Goal: Information Seeking & Learning: Check status

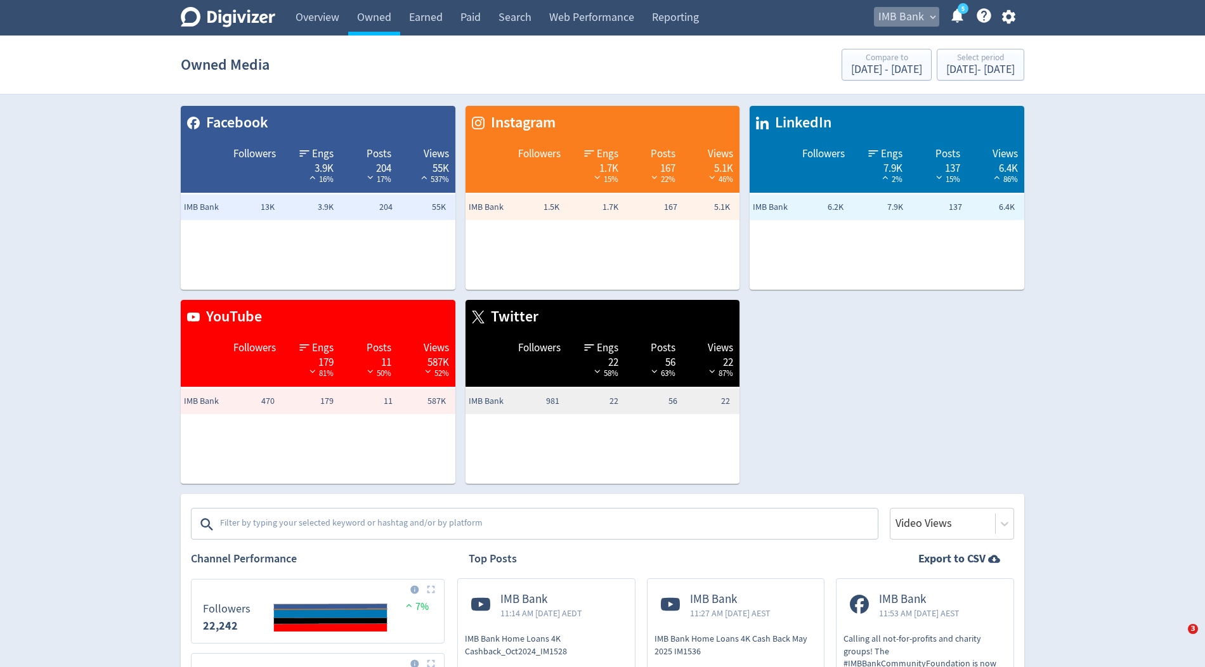
scroll to position [2275, 0]
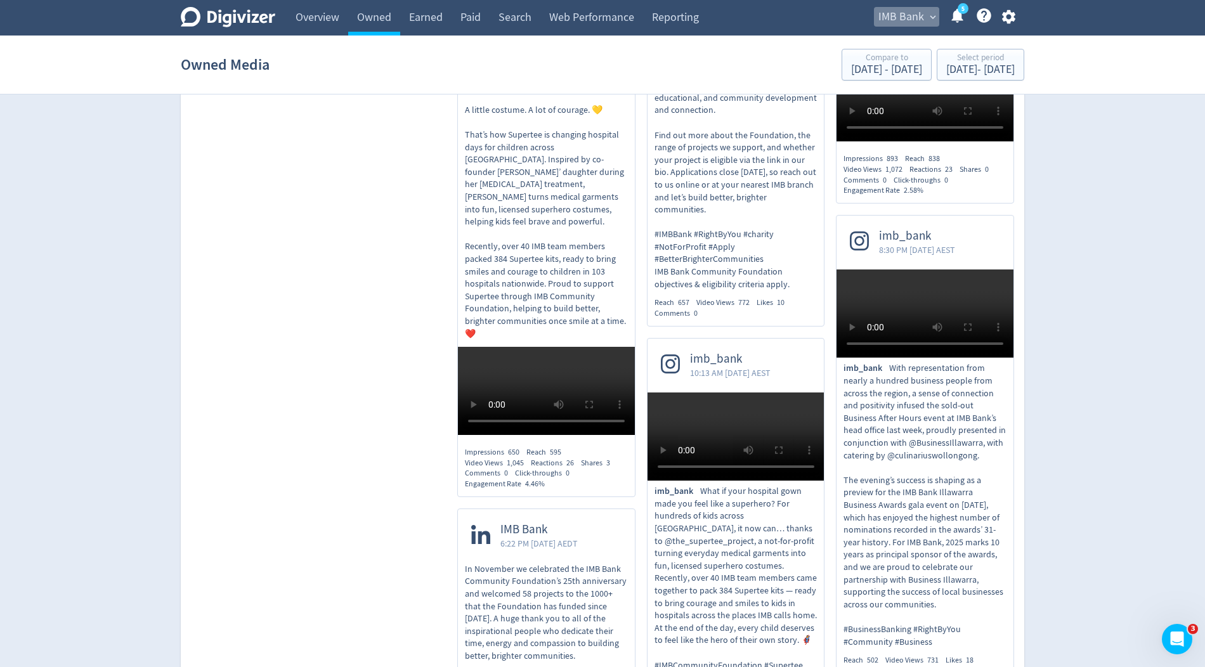
click at [890, 22] on span "IMB Bank" at bounding box center [901, 17] width 46 height 20
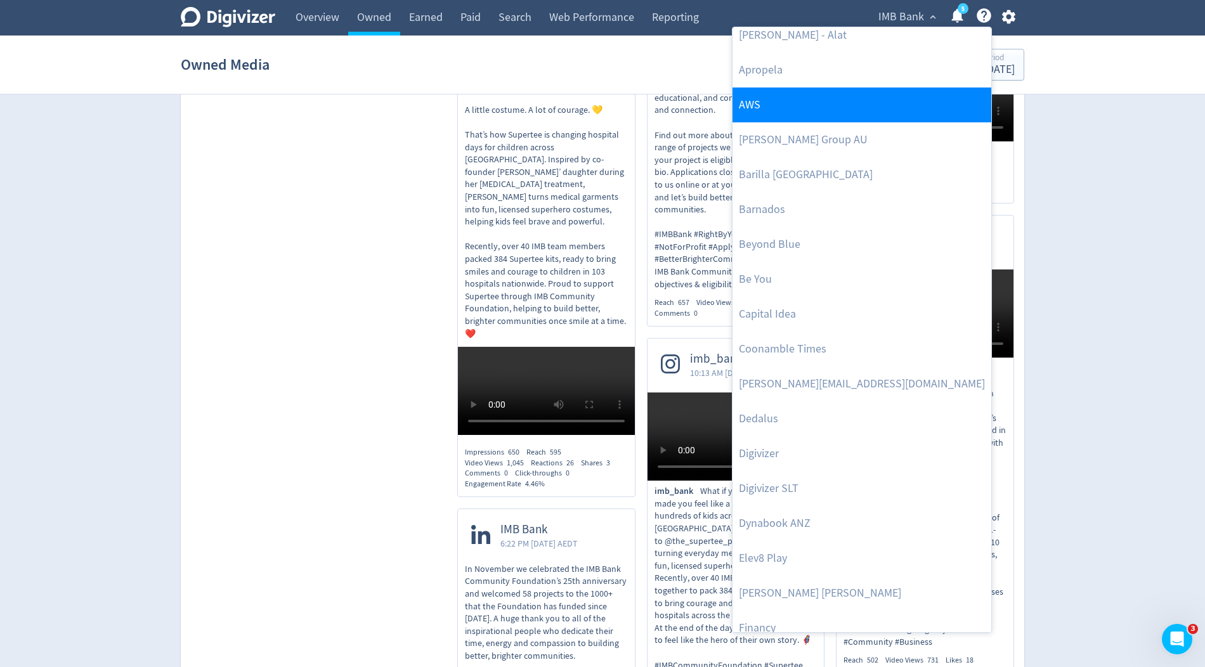
scroll to position [205, 0]
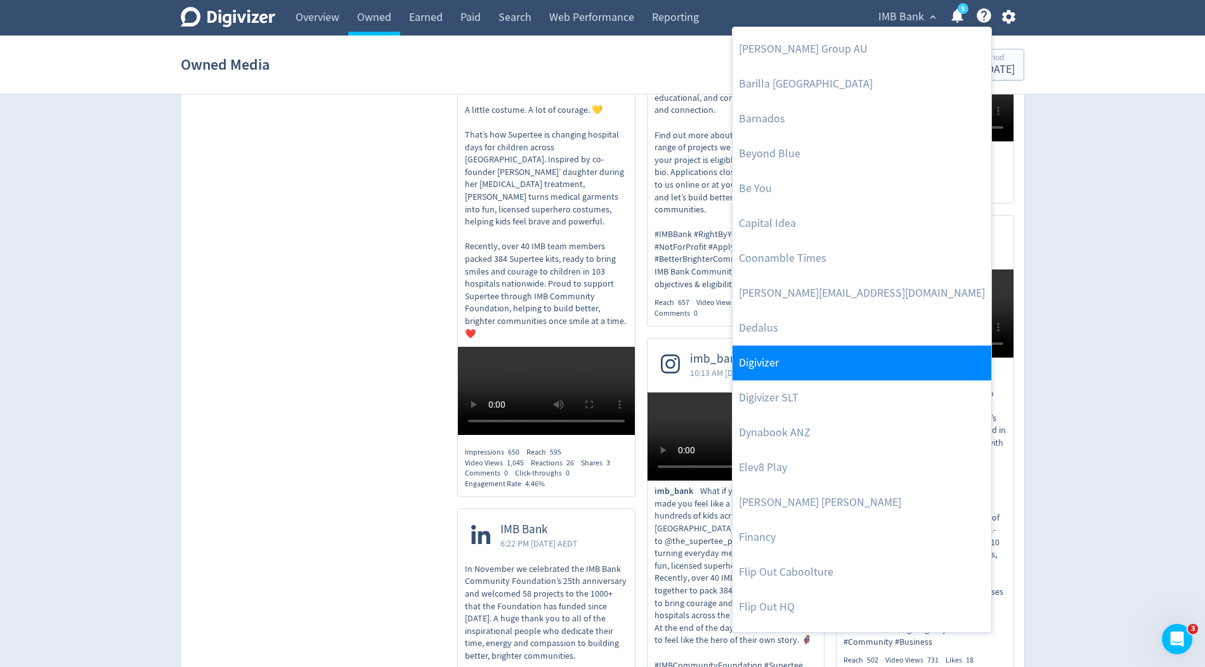
click at [779, 353] on link "Digivizer" at bounding box center [861, 363] width 259 height 35
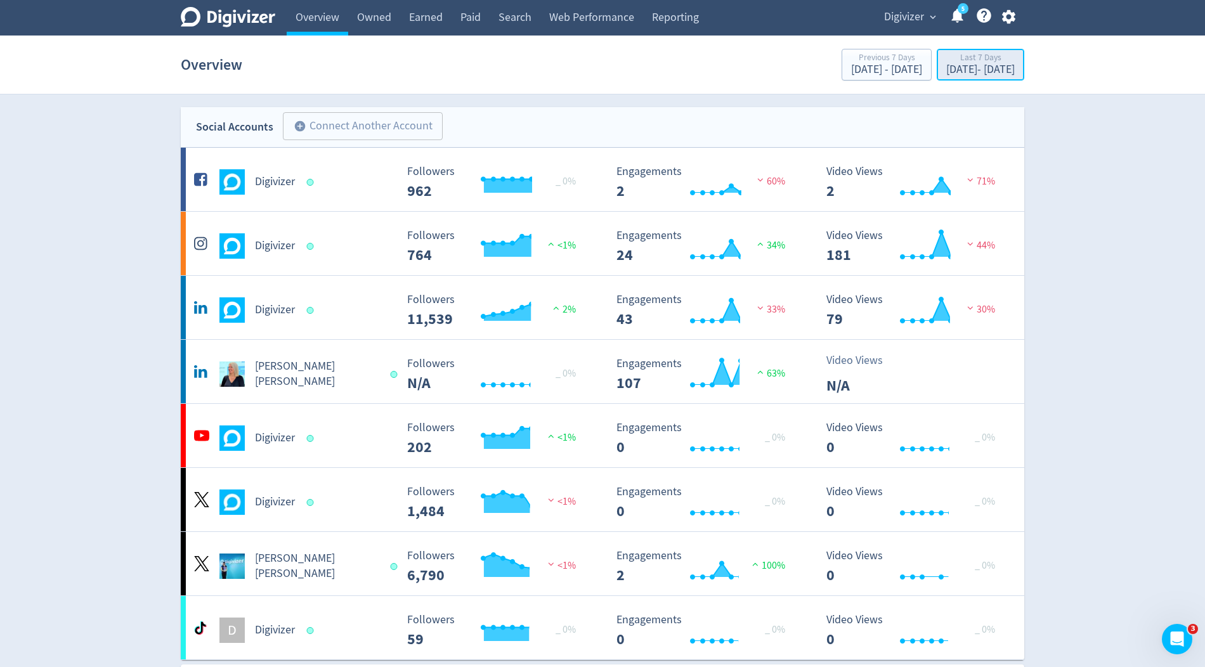
click at [946, 67] on div "[DATE] - [DATE]" at bounding box center [980, 69] width 68 height 11
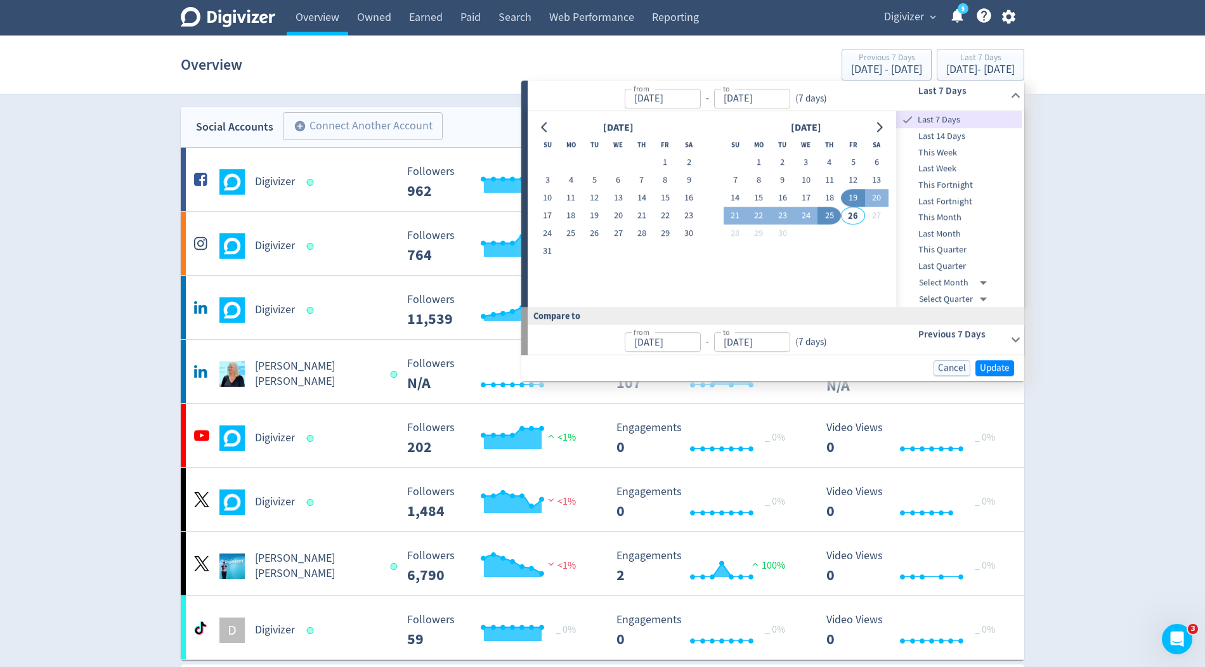
click at [958, 219] on span "This Month" at bounding box center [959, 218] width 126 height 14
type input "[DATE]"
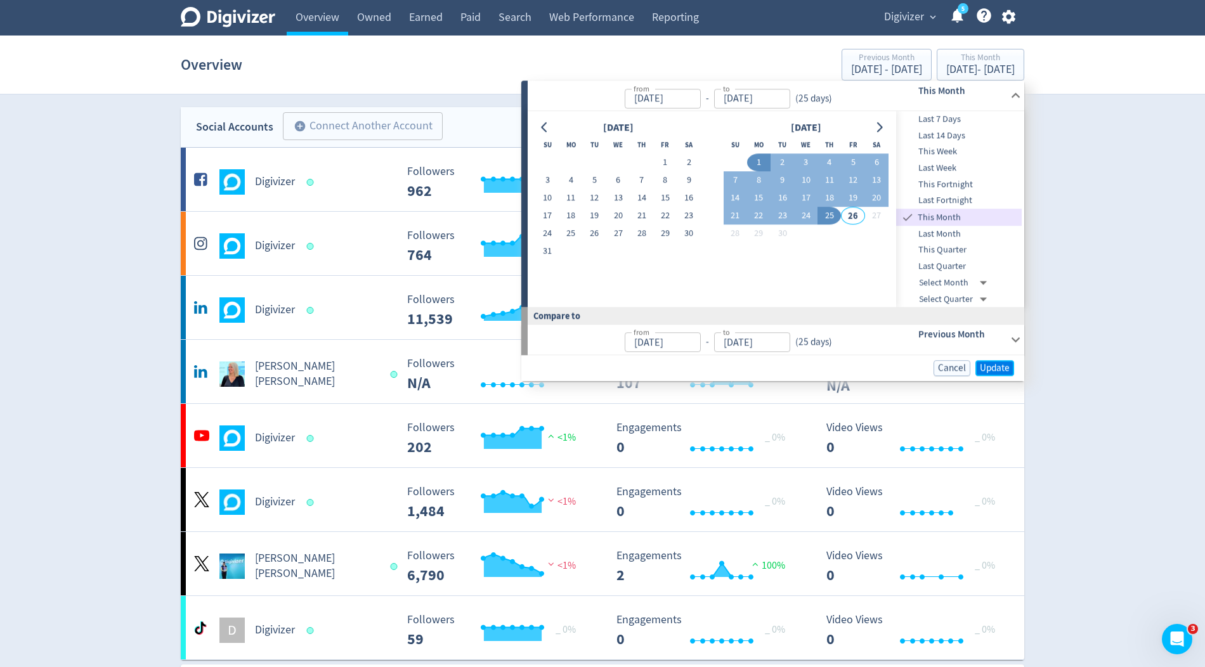
click at [999, 363] on span "Update" at bounding box center [995, 368] width 30 height 10
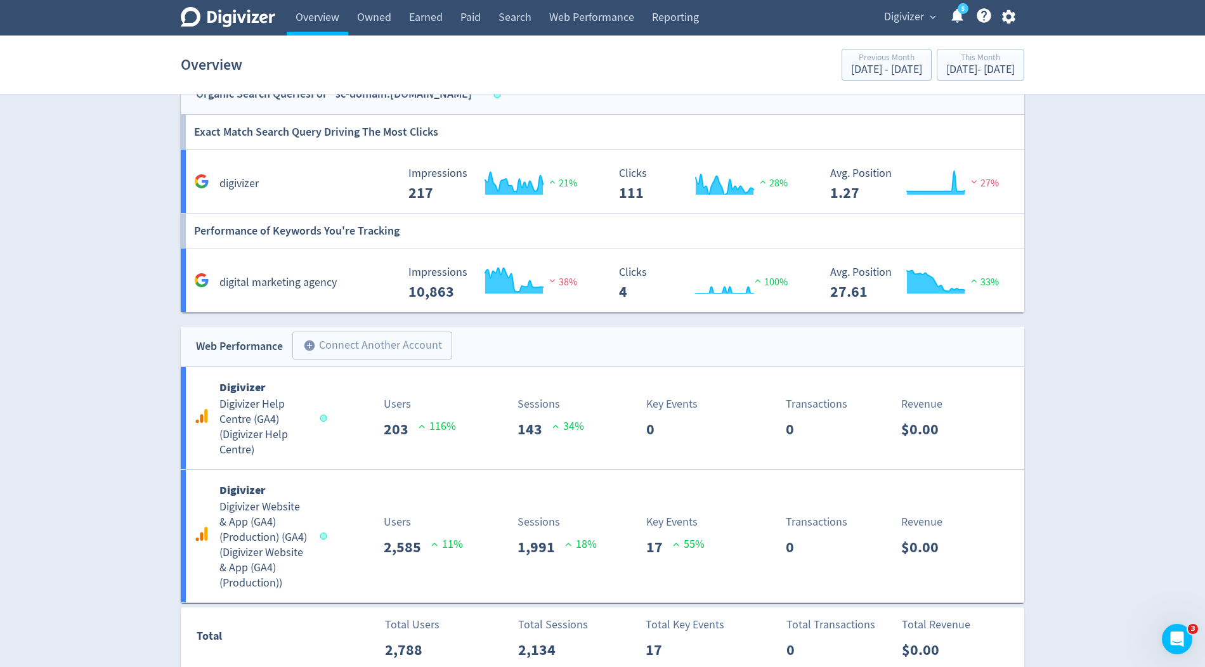
scroll to position [1448, 0]
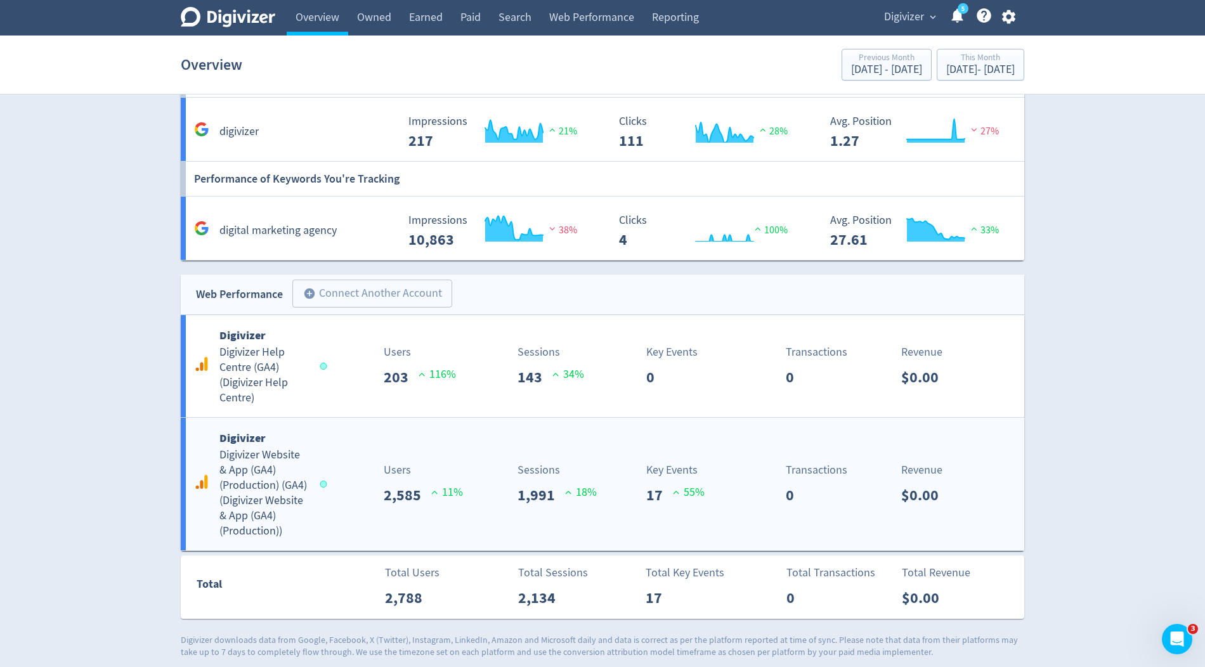
click at [608, 512] on div "Digivizer Digivizer Website & App (GA4) (Production) (GA4) ( Digivizer Website …" at bounding box center [602, 484] width 843 height 133
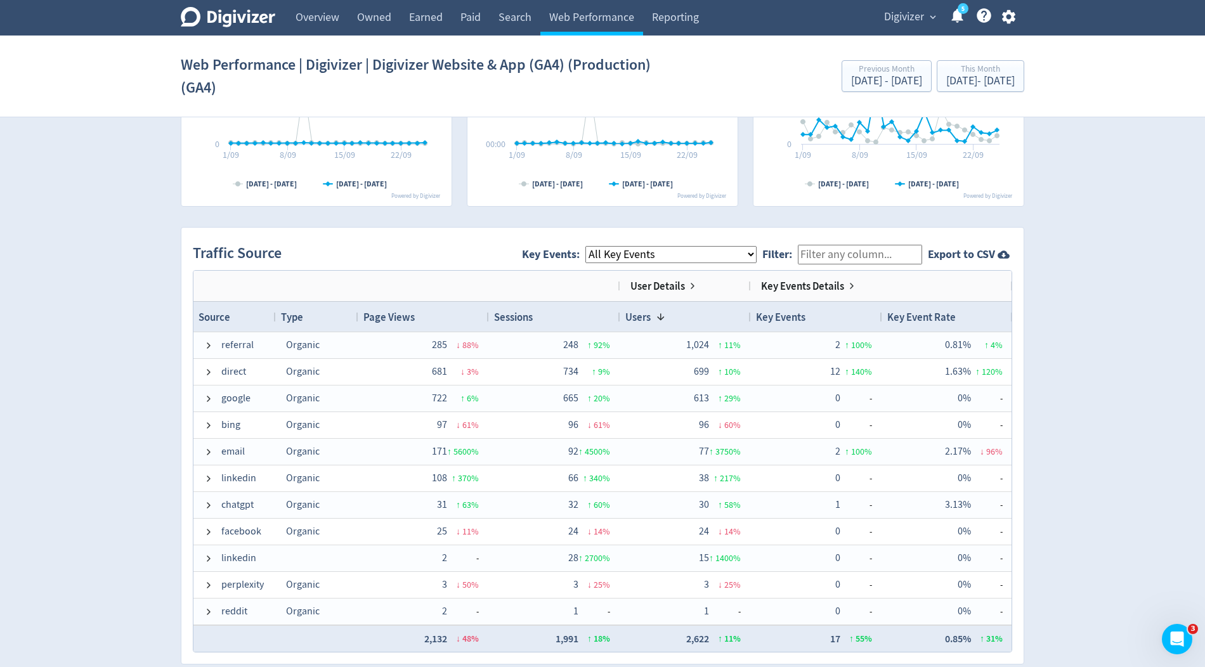
scroll to position [746, 0]
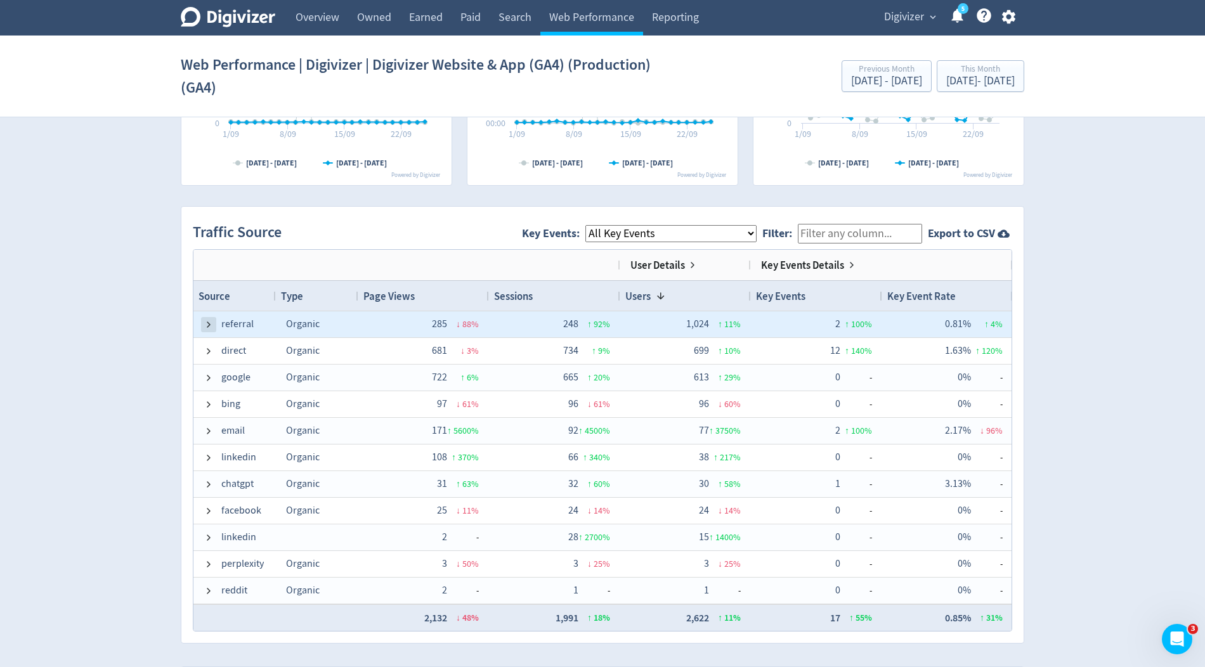
click at [212, 320] on span at bounding box center [209, 325] width 10 height 10
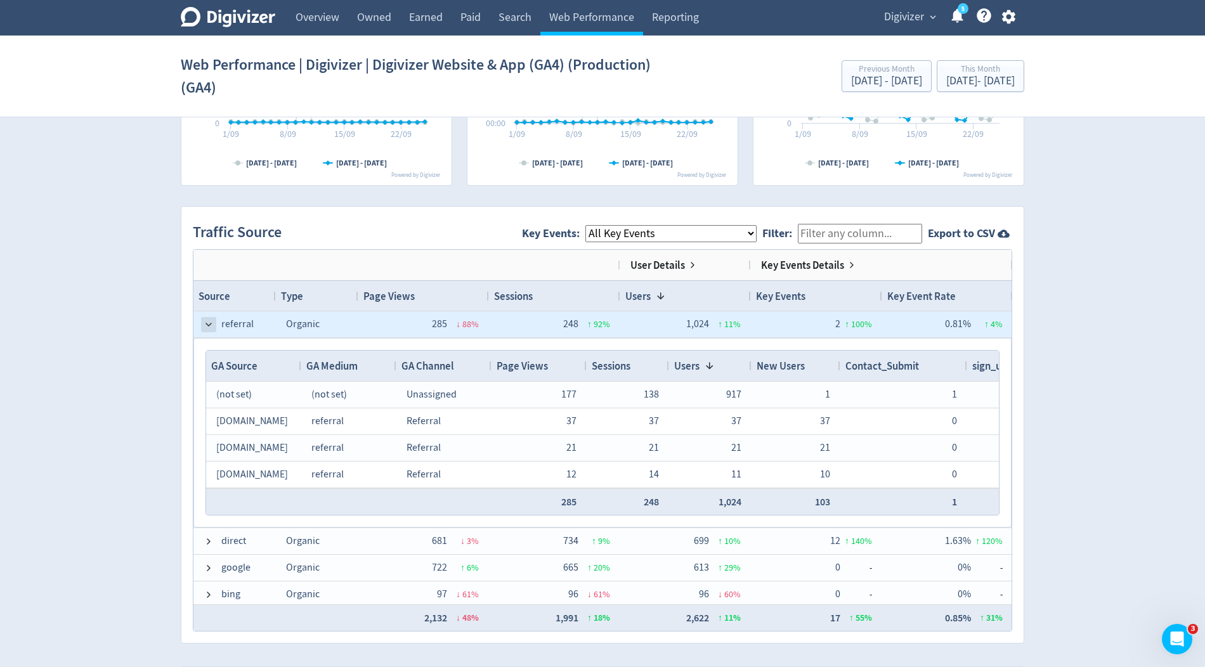
click at [212, 320] on span at bounding box center [209, 325] width 10 height 10
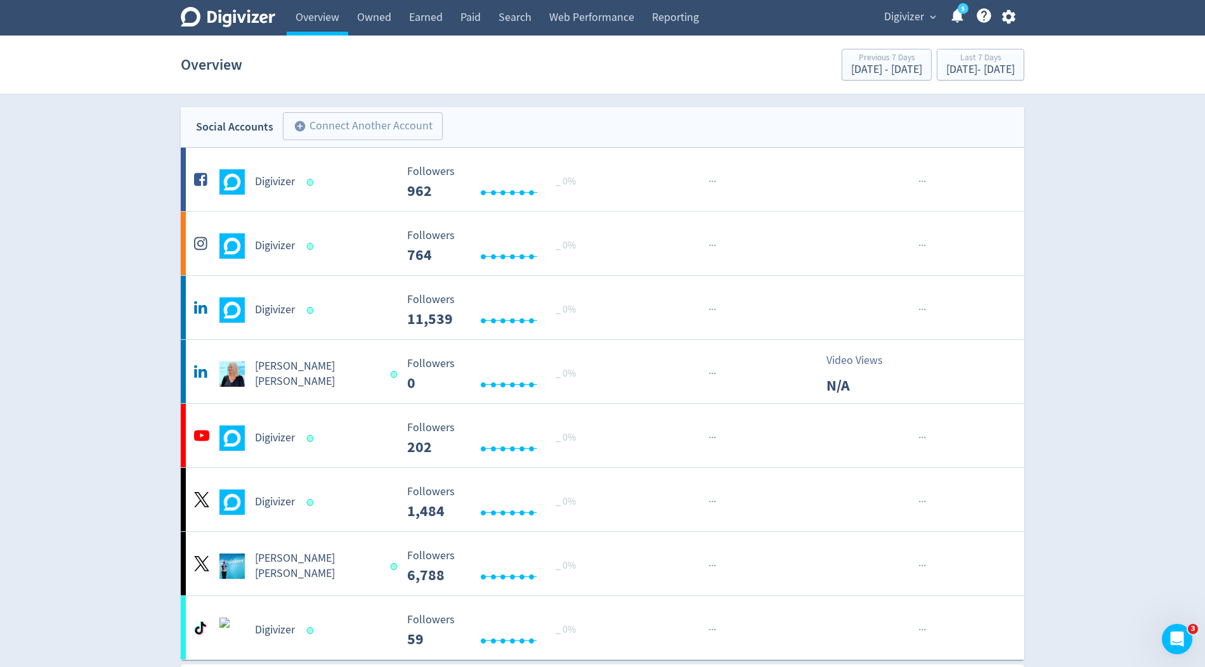
click at [913, 13] on span "Digivizer" at bounding box center [904, 17] width 40 height 20
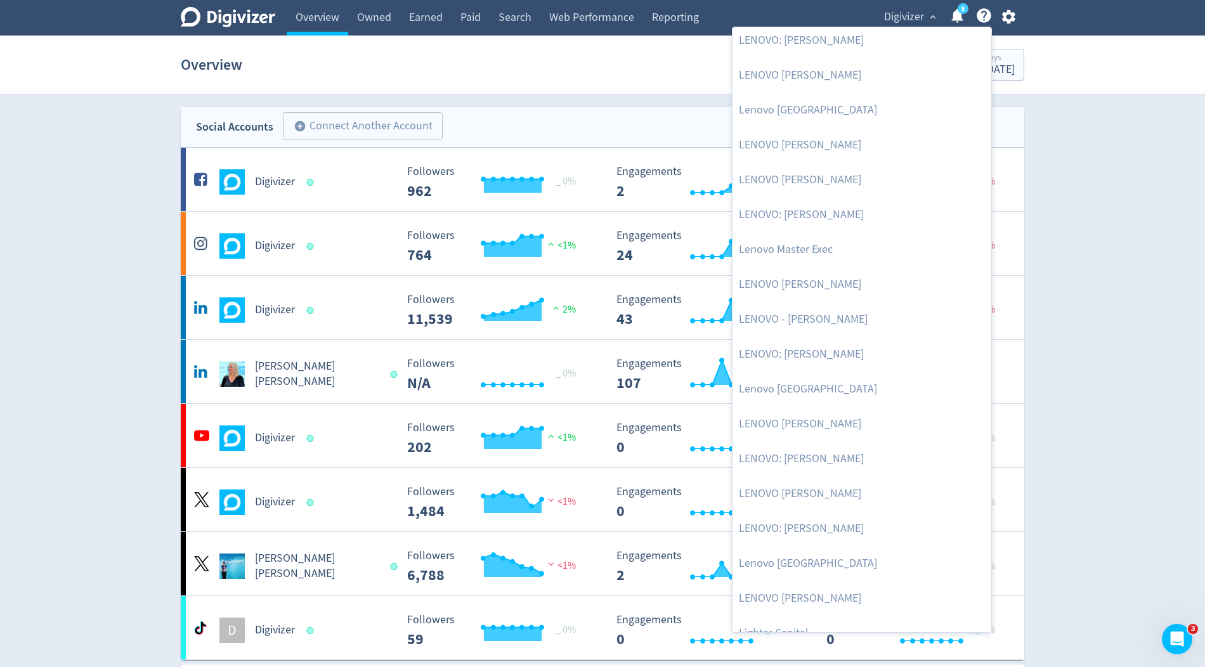
scroll to position [1438, 0]
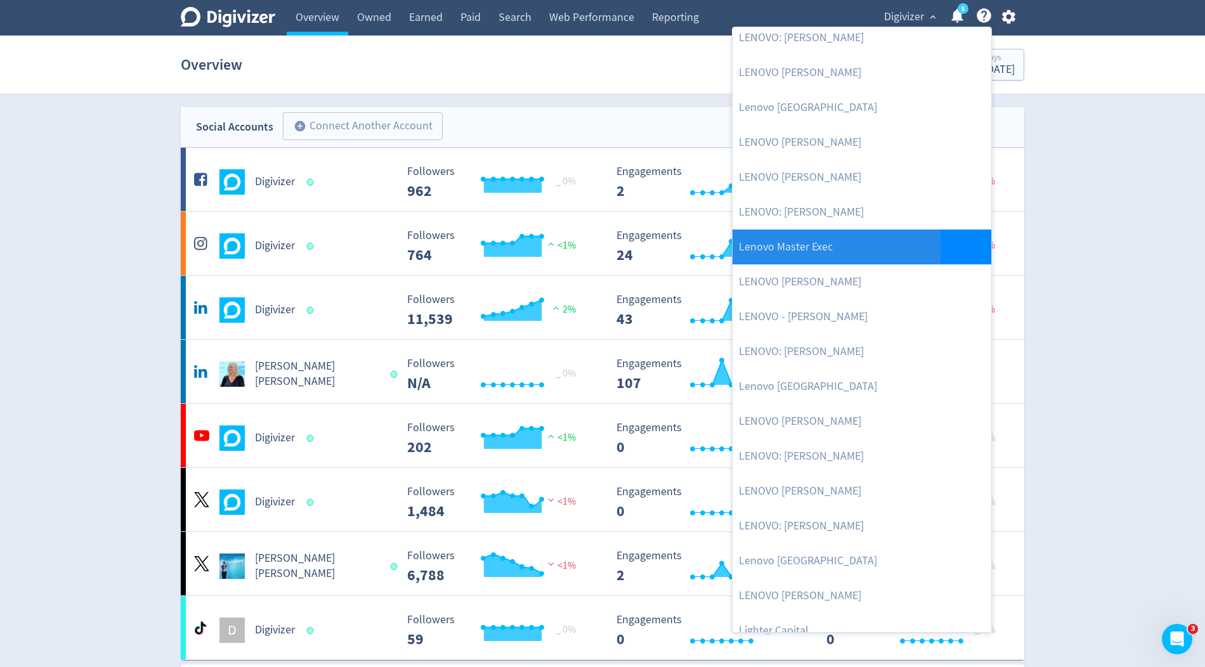
click at [812, 246] on link "Lenovo Master Exec" at bounding box center [861, 247] width 259 height 35
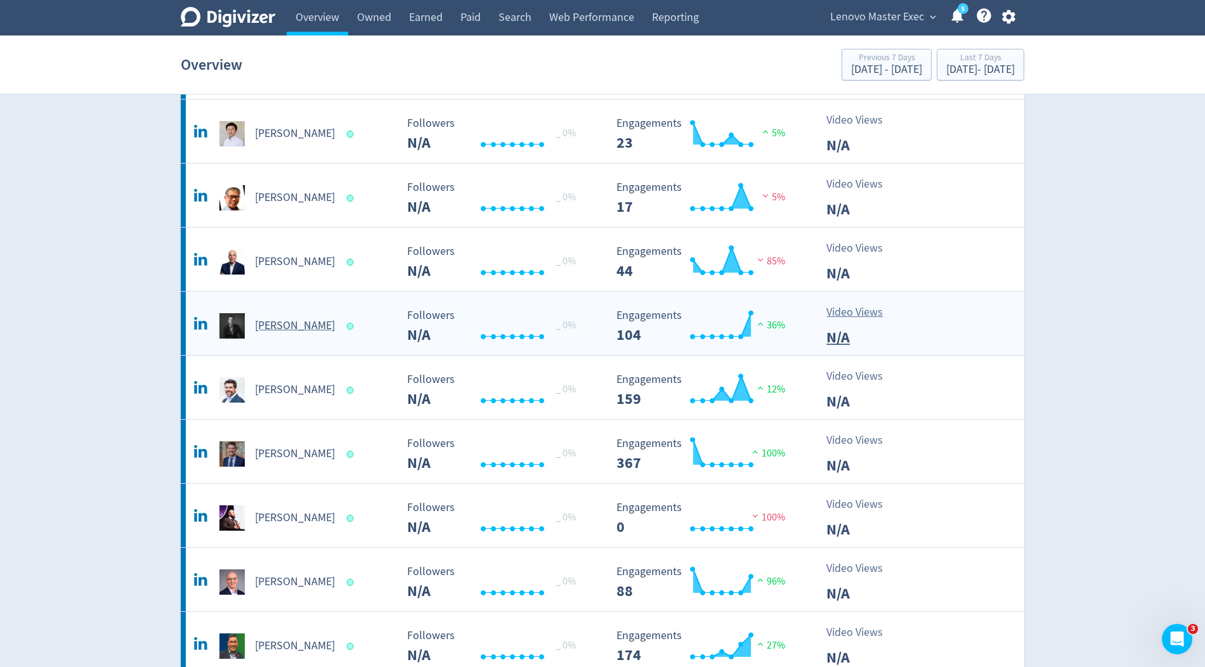
scroll to position [210, 0]
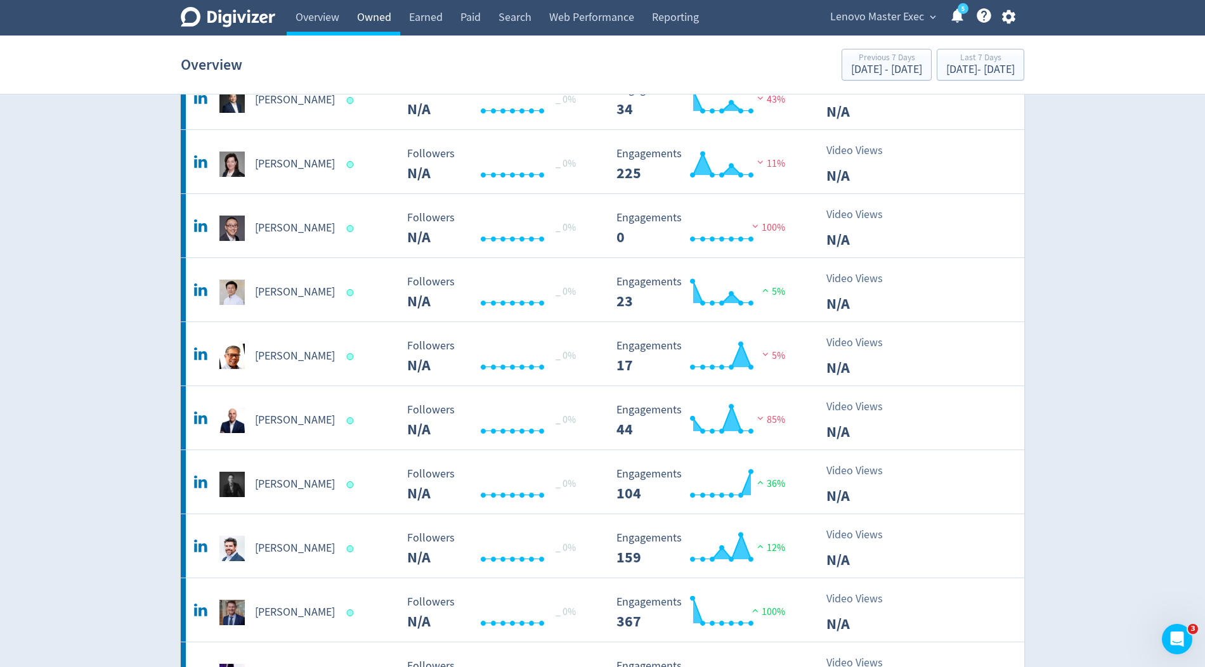
click at [384, 19] on link "Owned" at bounding box center [374, 18] width 52 height 36
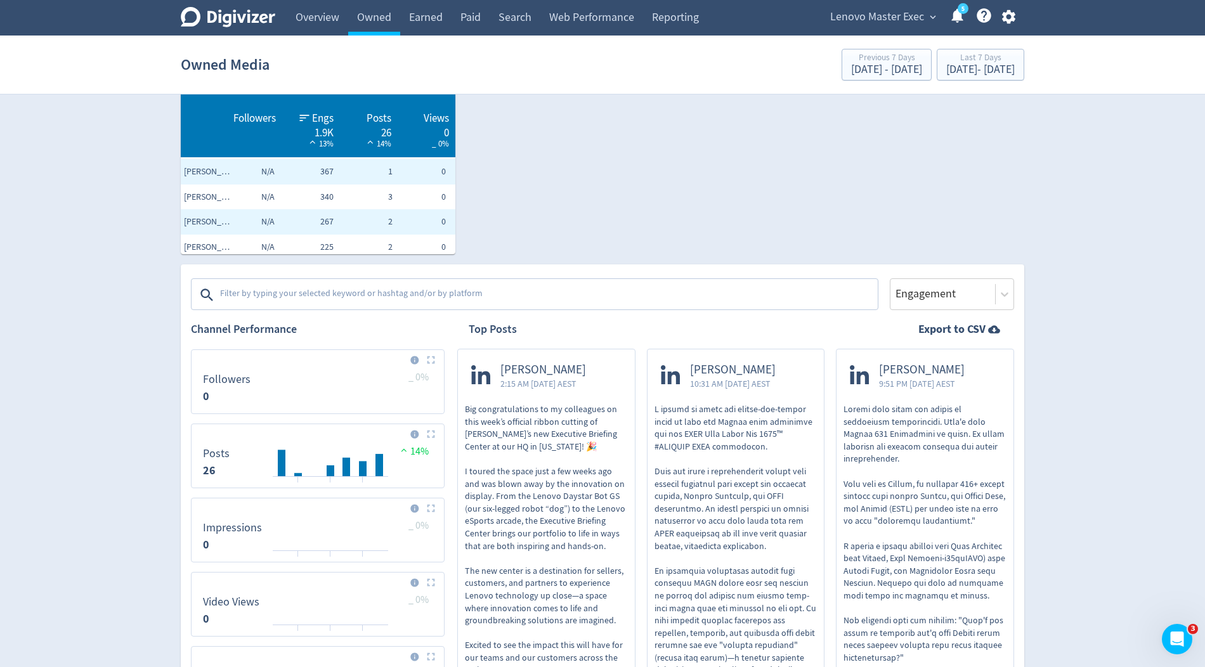
scroll to position [84, 0]
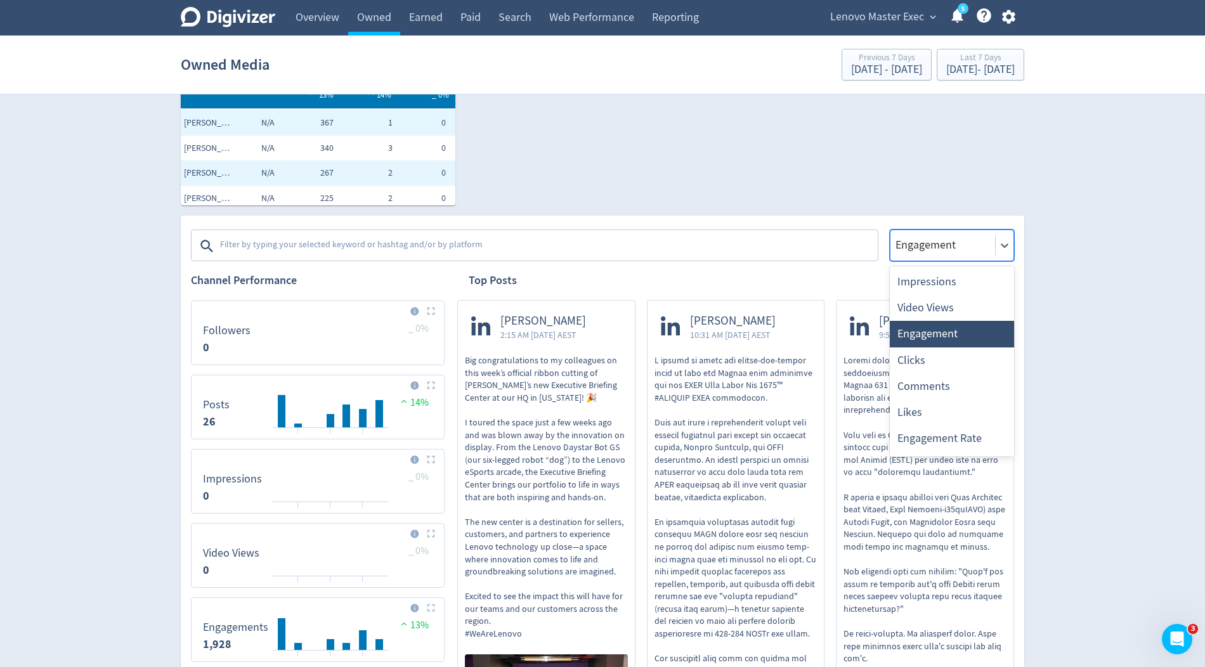
click at [914, 236] on div at bounding box center [942, 245] width 97 height 18
click at [915, 280] on div "Impressions" at bounding box center [952, 282] width 124 height 26
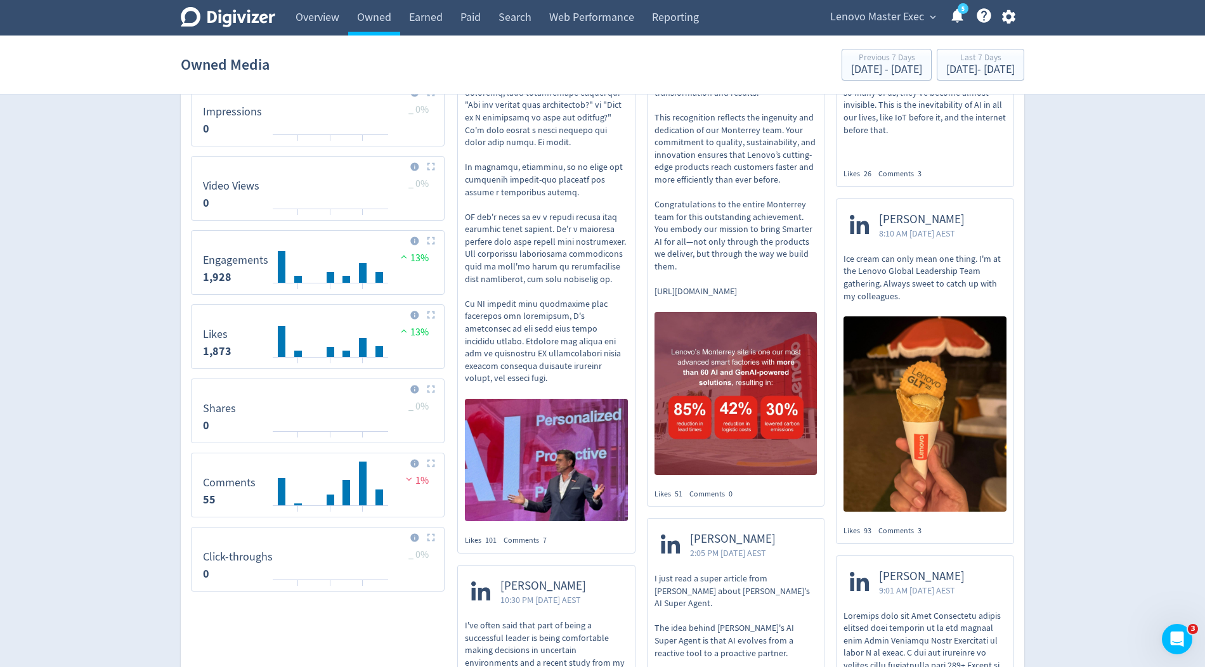
scroll to position [0, 0]
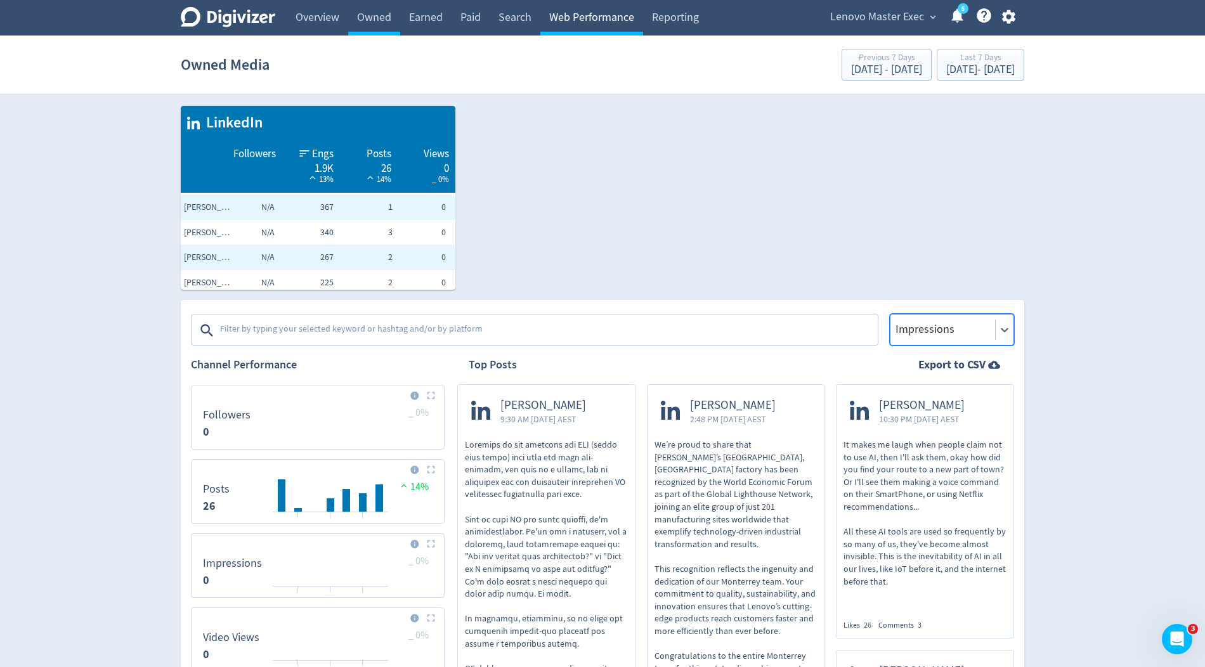
click at [564, 19] on link "Web Performance" at bounding box center [591, 18] width 103 height 36
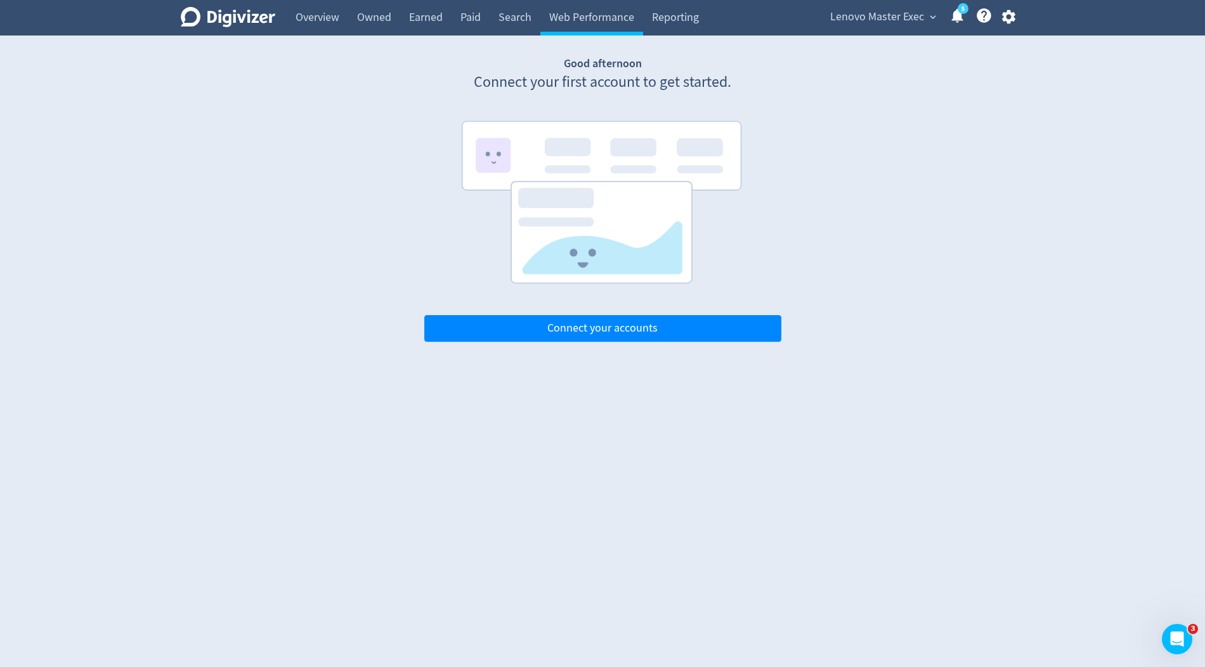
click at [885, 22] on span "Lenovo Master Exec" at bounding box center [877, 17] width 94 height 20
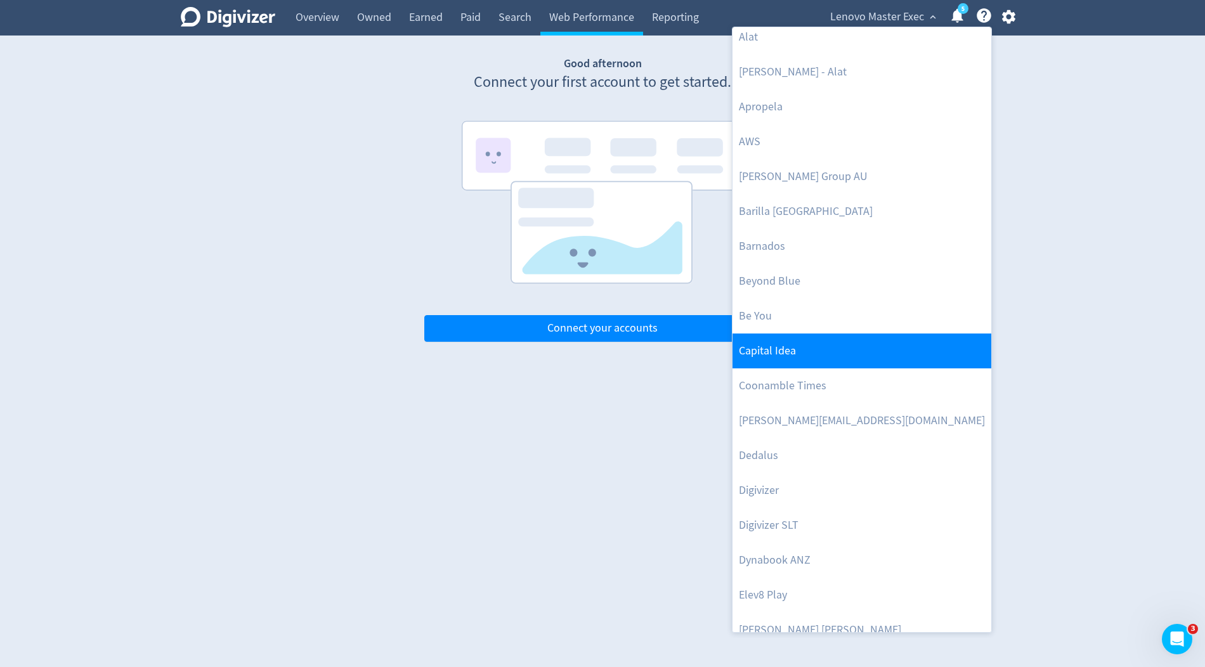
scroll to position [143, 0]
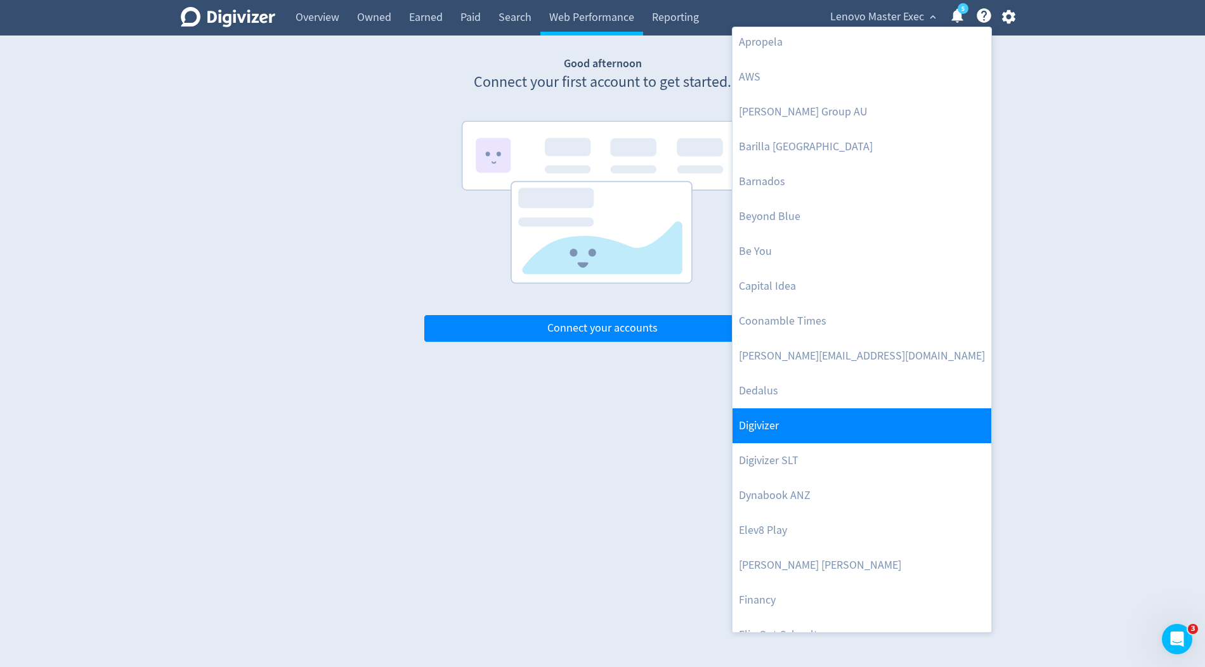
click at [757, 419] on link "Digivizer" at bounding box center [861, 425] width 259 height 35
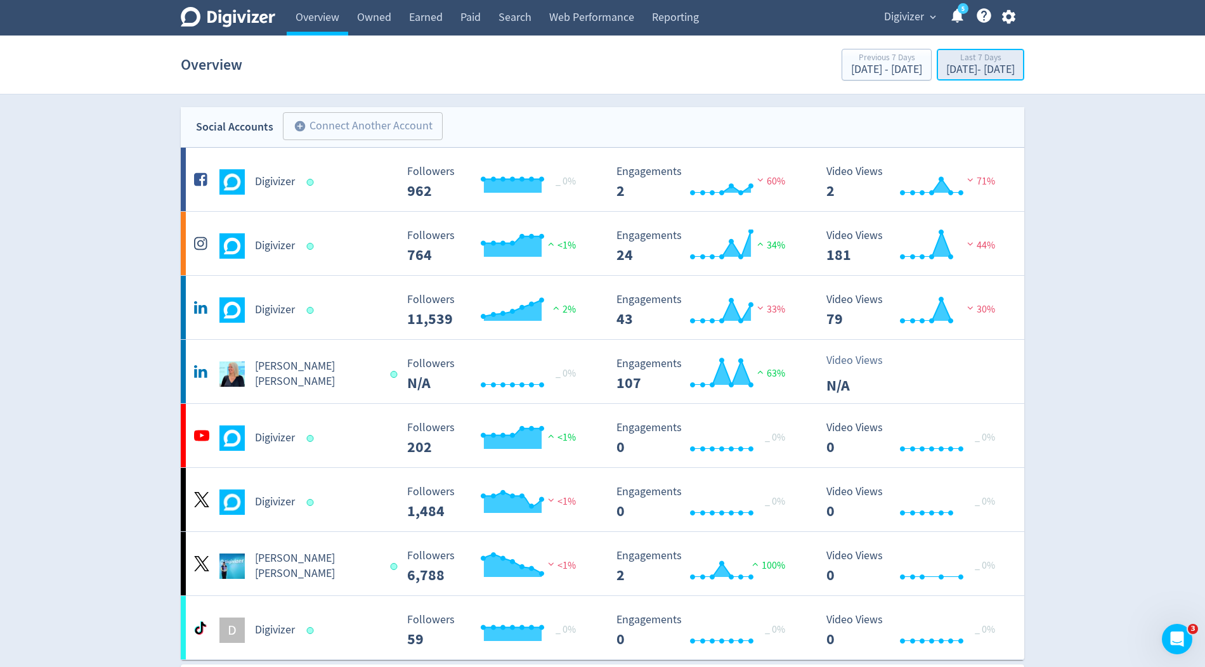
click at [946, 70] on div "[DATE] - [DATE]" at bounding box center [980, 69] width 68 height 11
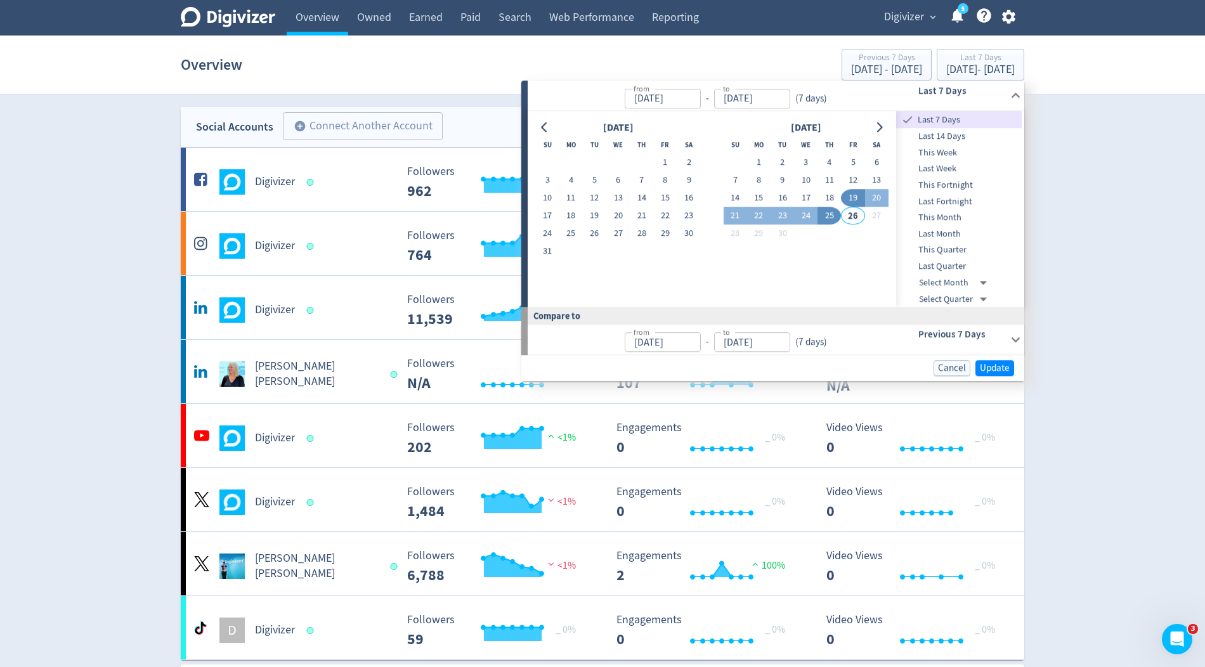
click at [947, 215] on span "This Month" at bounding box center [959, 218] width 126 height 14
type input "[DATE]"
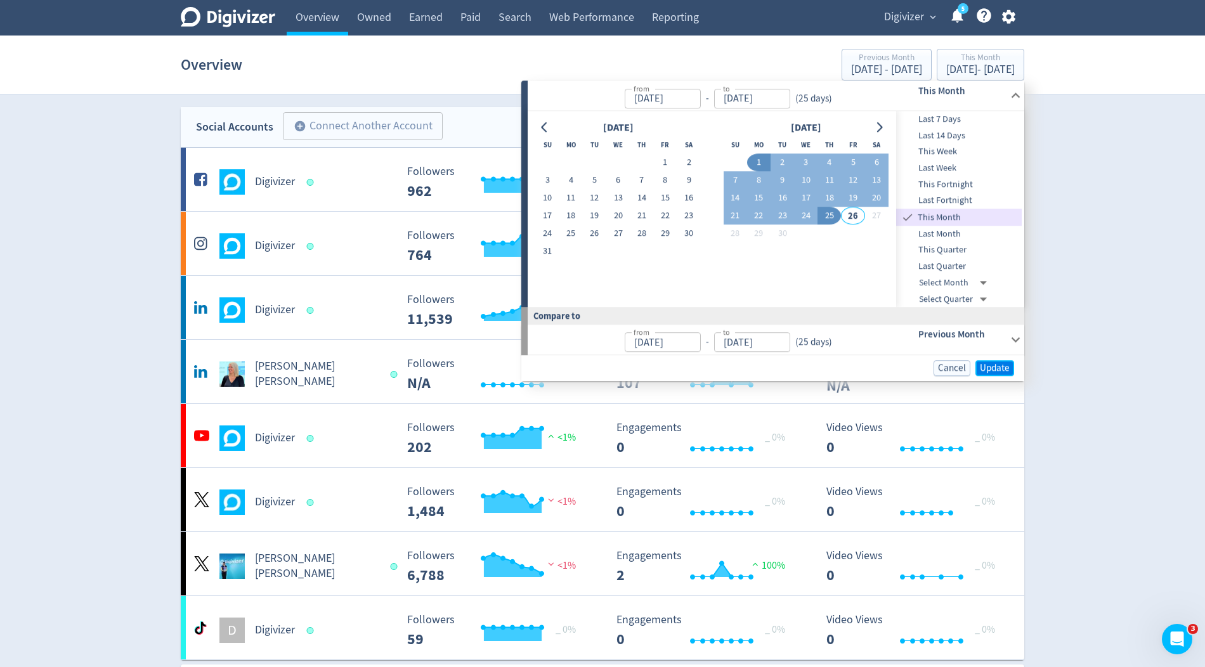
click at [992, 368] on span "Update" at bounding box center [995, 368] width 30 height 10
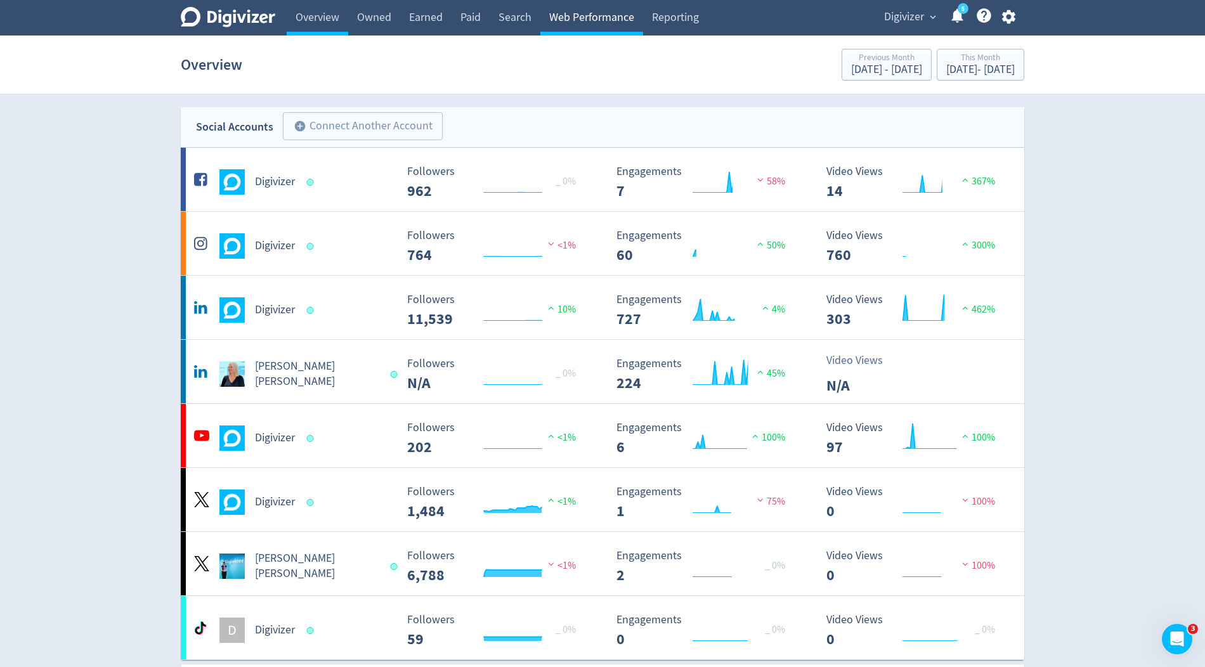
click at [578, 12] on link "Web Performance" at bounding box center [591, 18] width 103 height 36
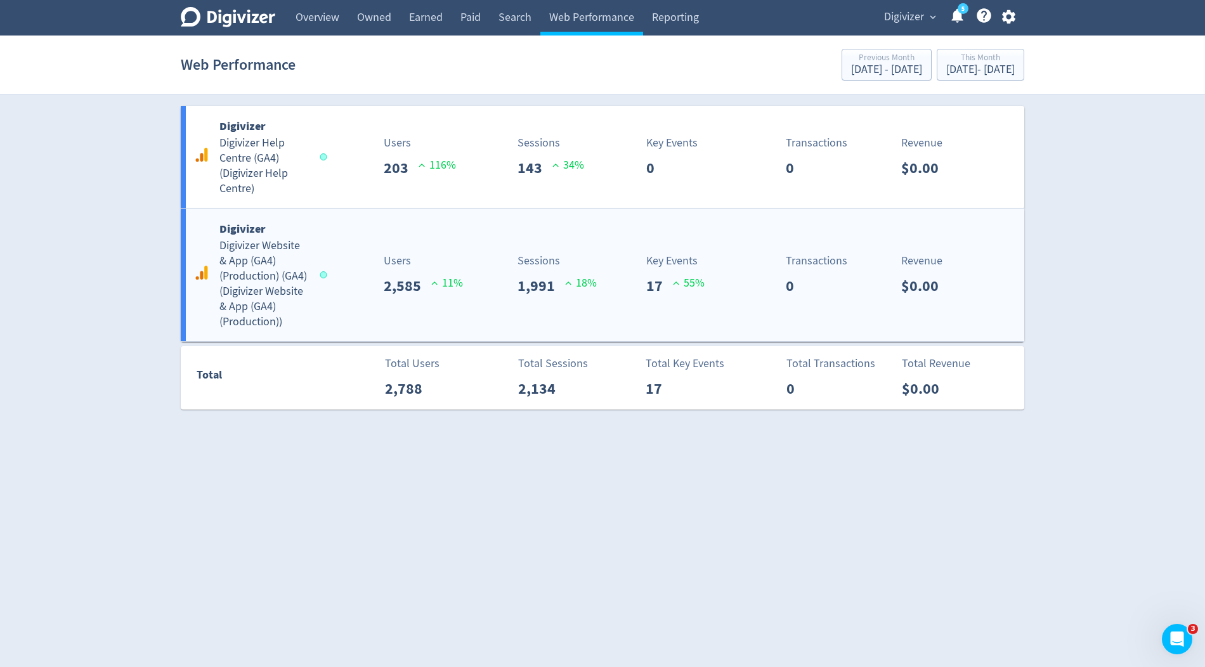
click at [467, 292] on div "Sessions 1,991 18 %" at bounding box center [535, 274] width 140 height 45
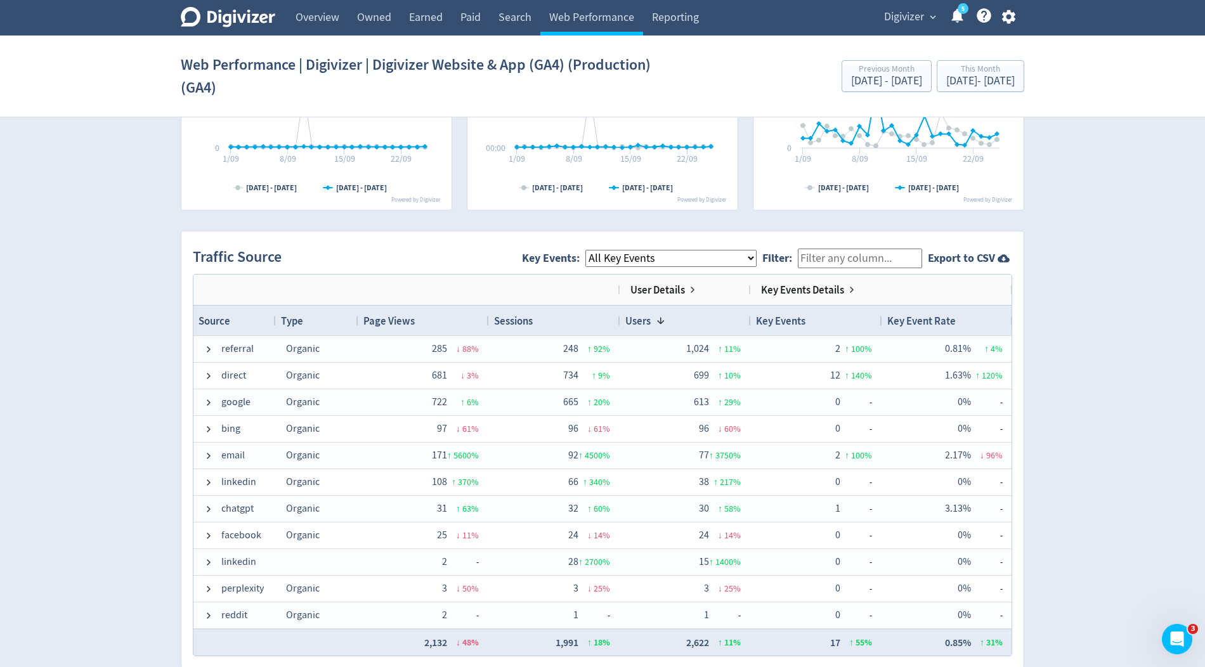
scroll to position [743, 0]
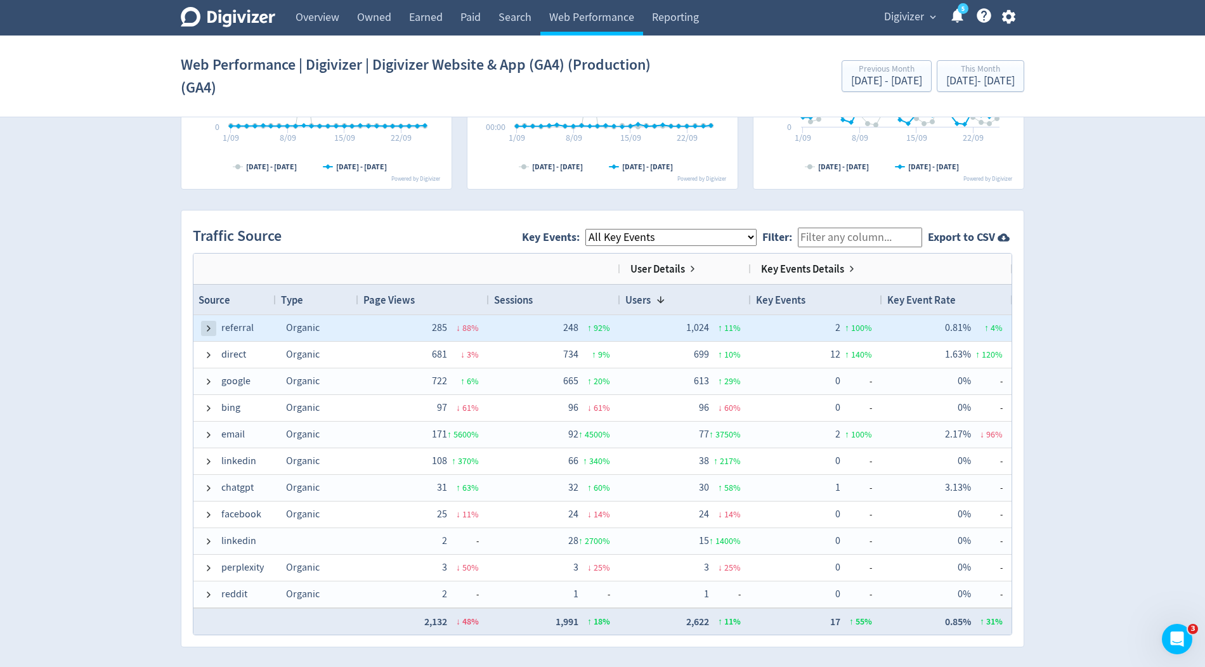
click at [204, 323] on span at bounding box center [209, 328] width 10 height 10
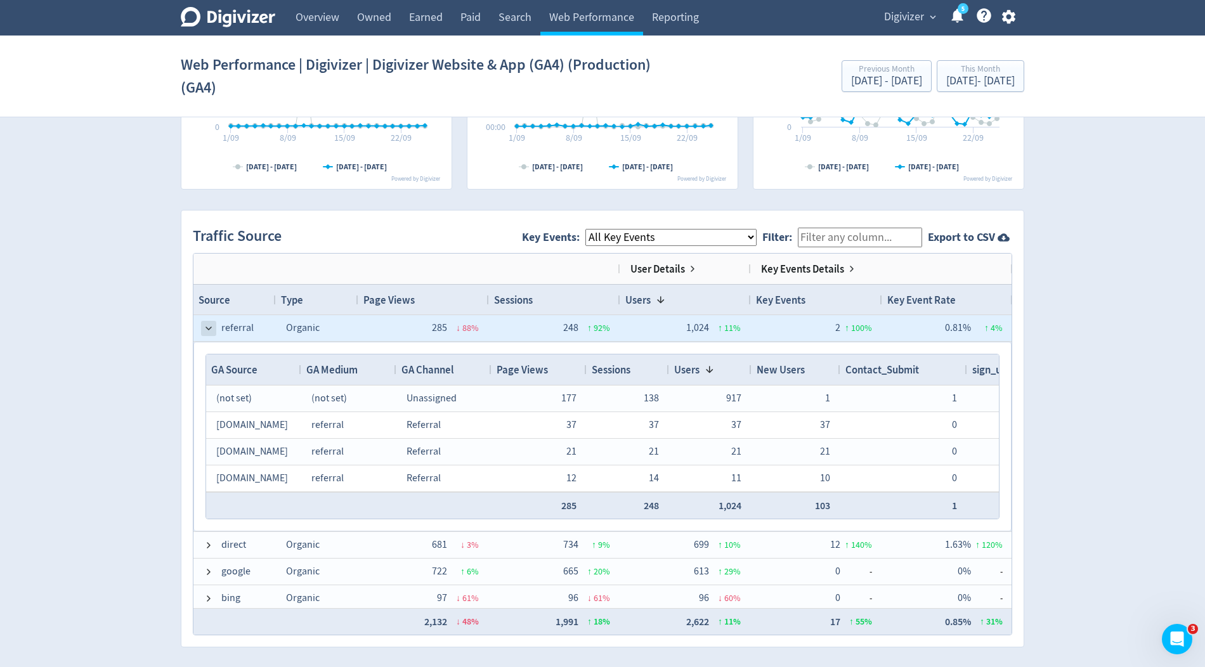
click at [206, 323] on span at bounding box center [209, 328] width 10 height 10
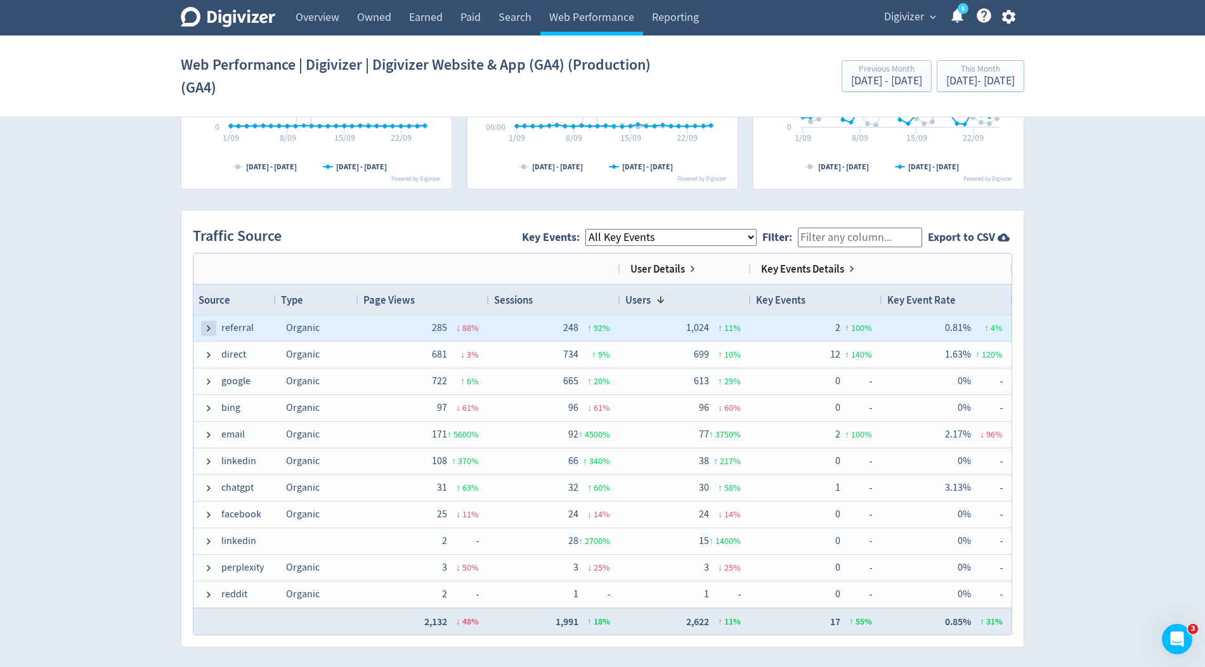
click at [209, 329] on span at bounding box center [209, 328] width 10 height 10
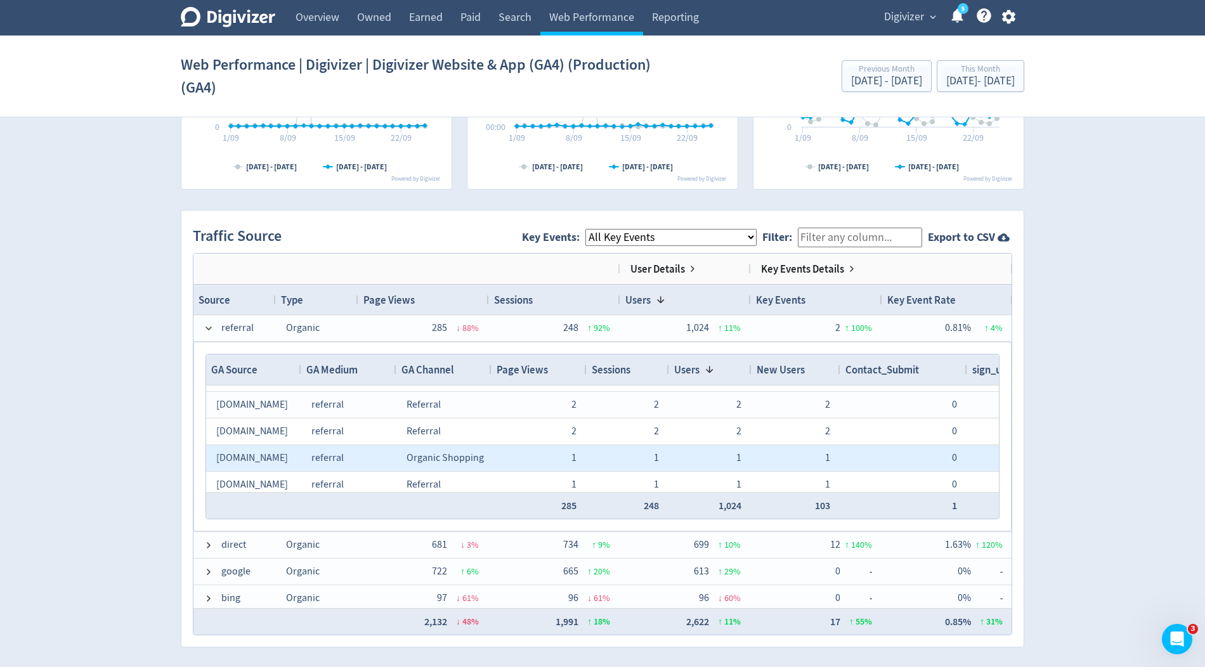
scroll to position [214, 0]
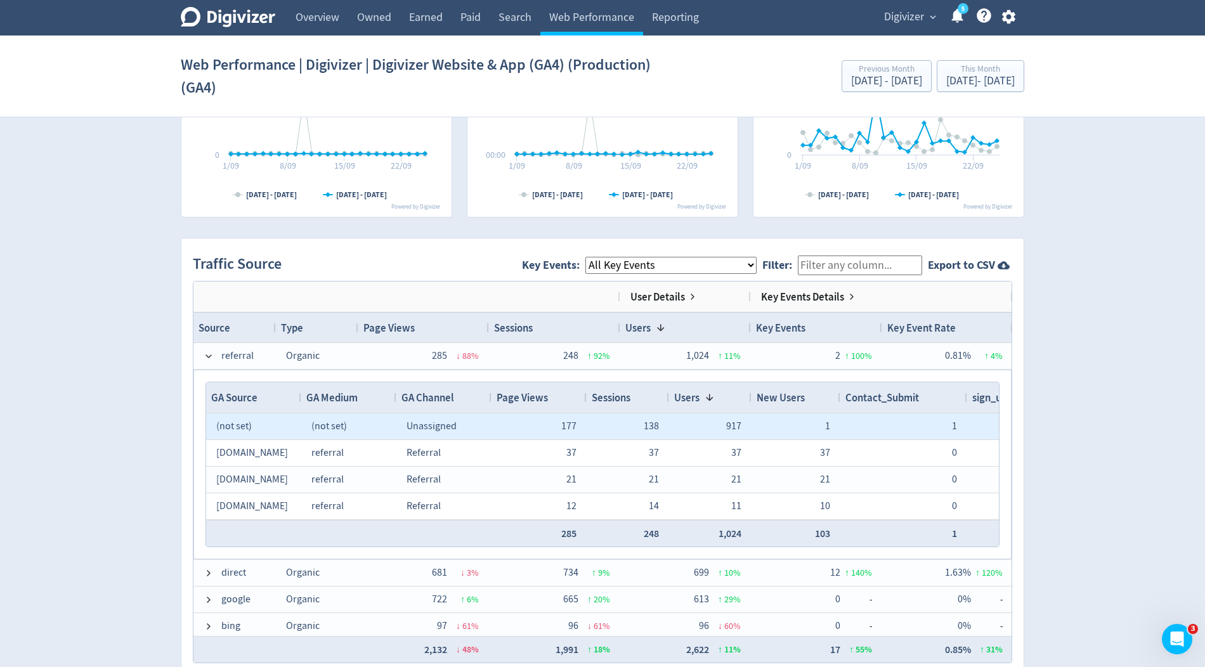
click at [263, 423] on div "(not set)" at bounding box center [253, 426] width 75 height 25
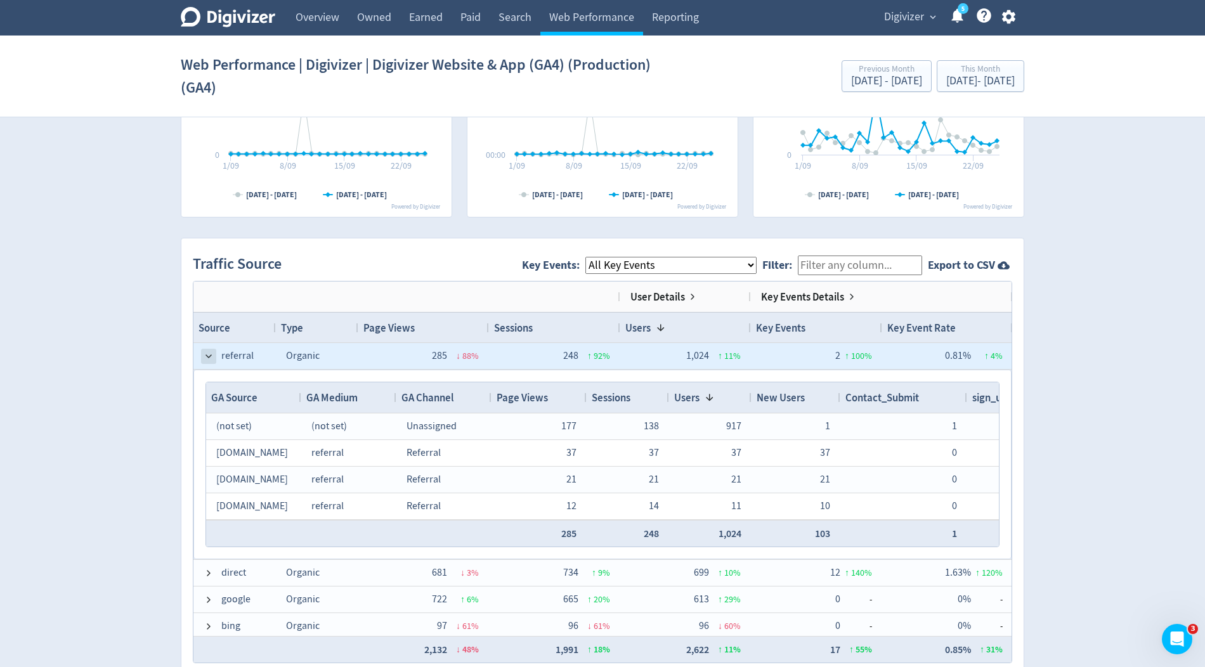
click at [206, 355] on span at bounding box center [209, 356] width 10 height 10
